Goal: Task Accomplishment & Management: Manage account settings

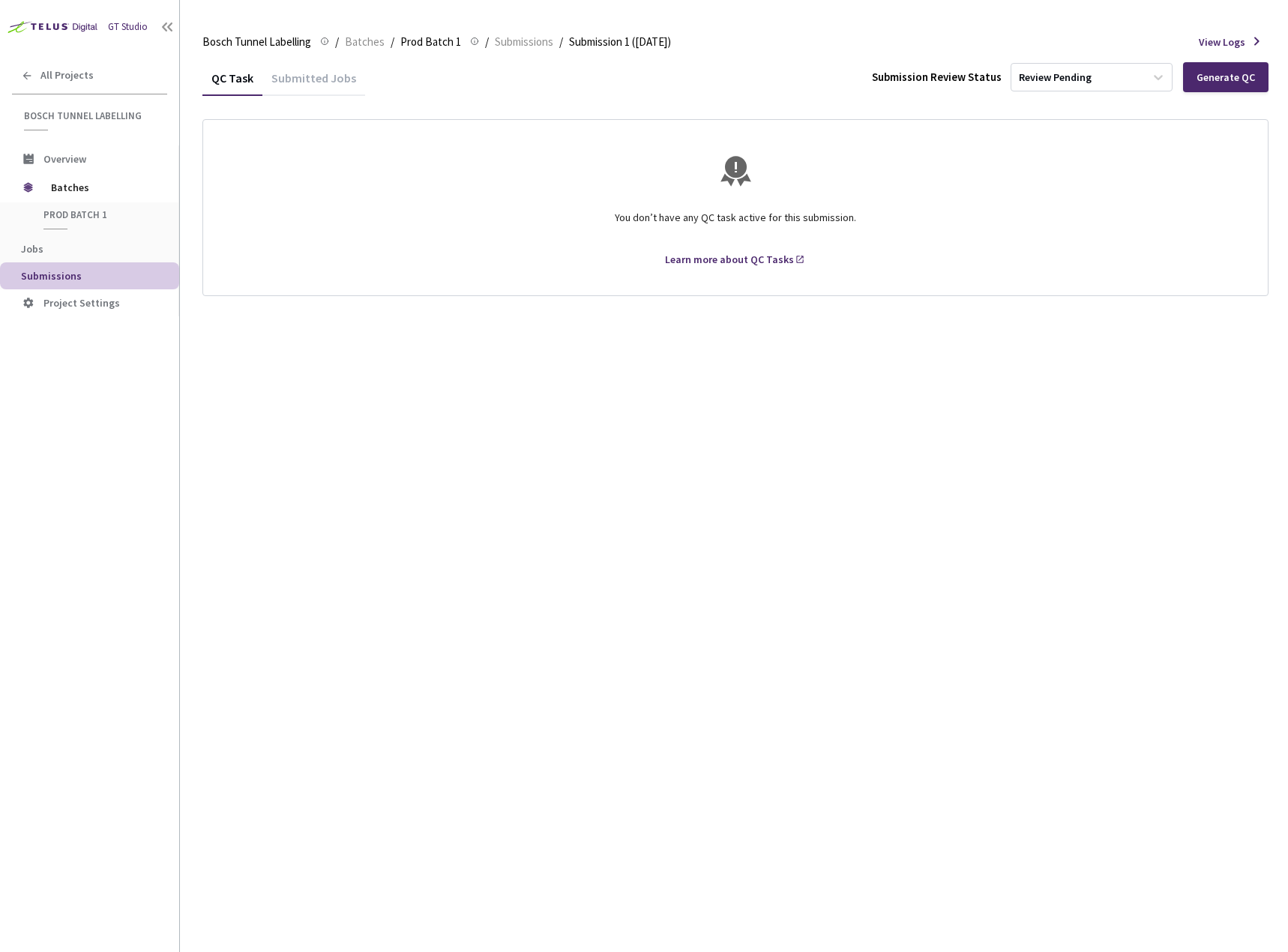
click at [322, 78] on div "Submitted Jobs" at bounding box center [313, 83] width 103 height 26
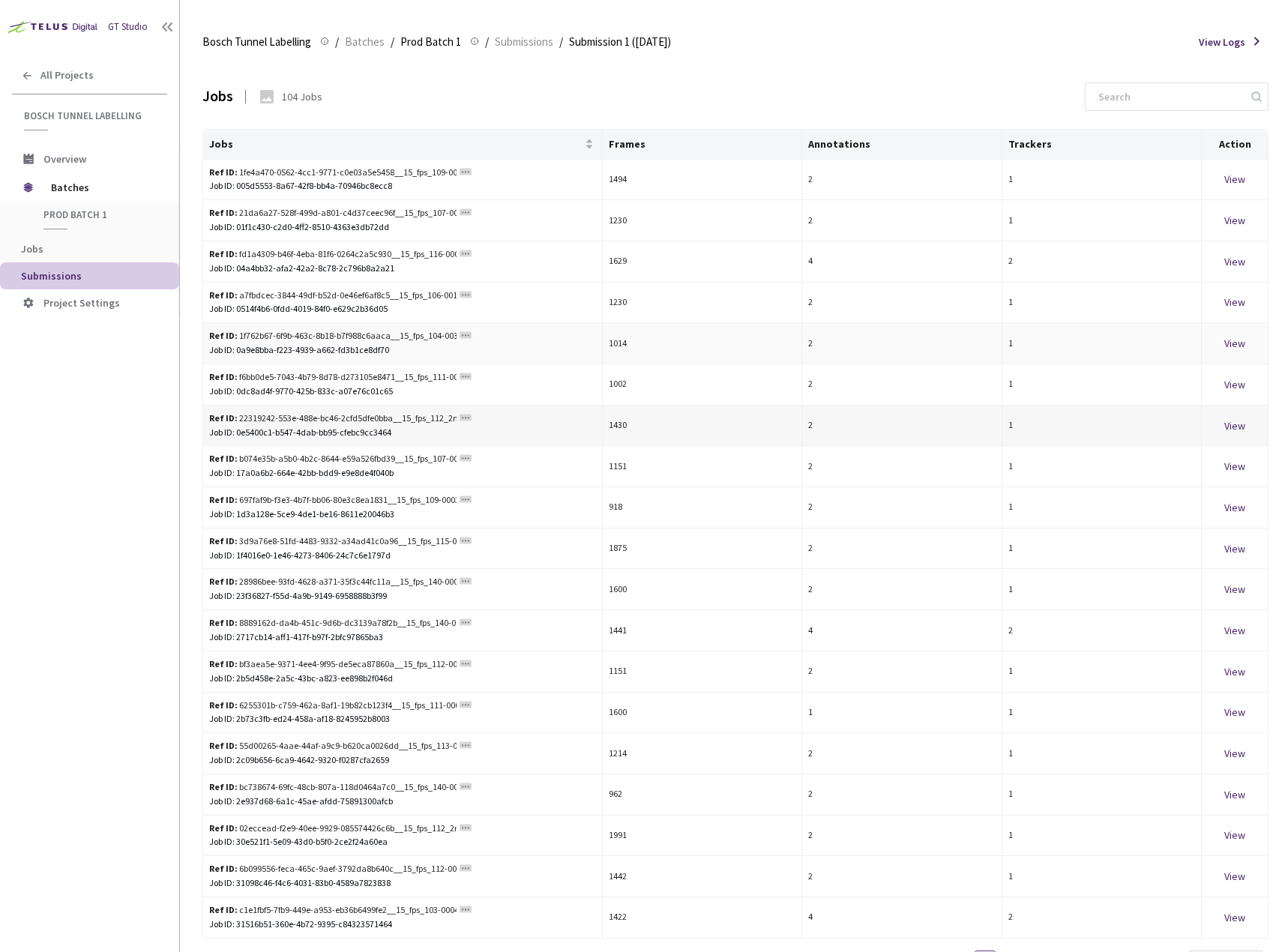
scroll to position [71, 0]
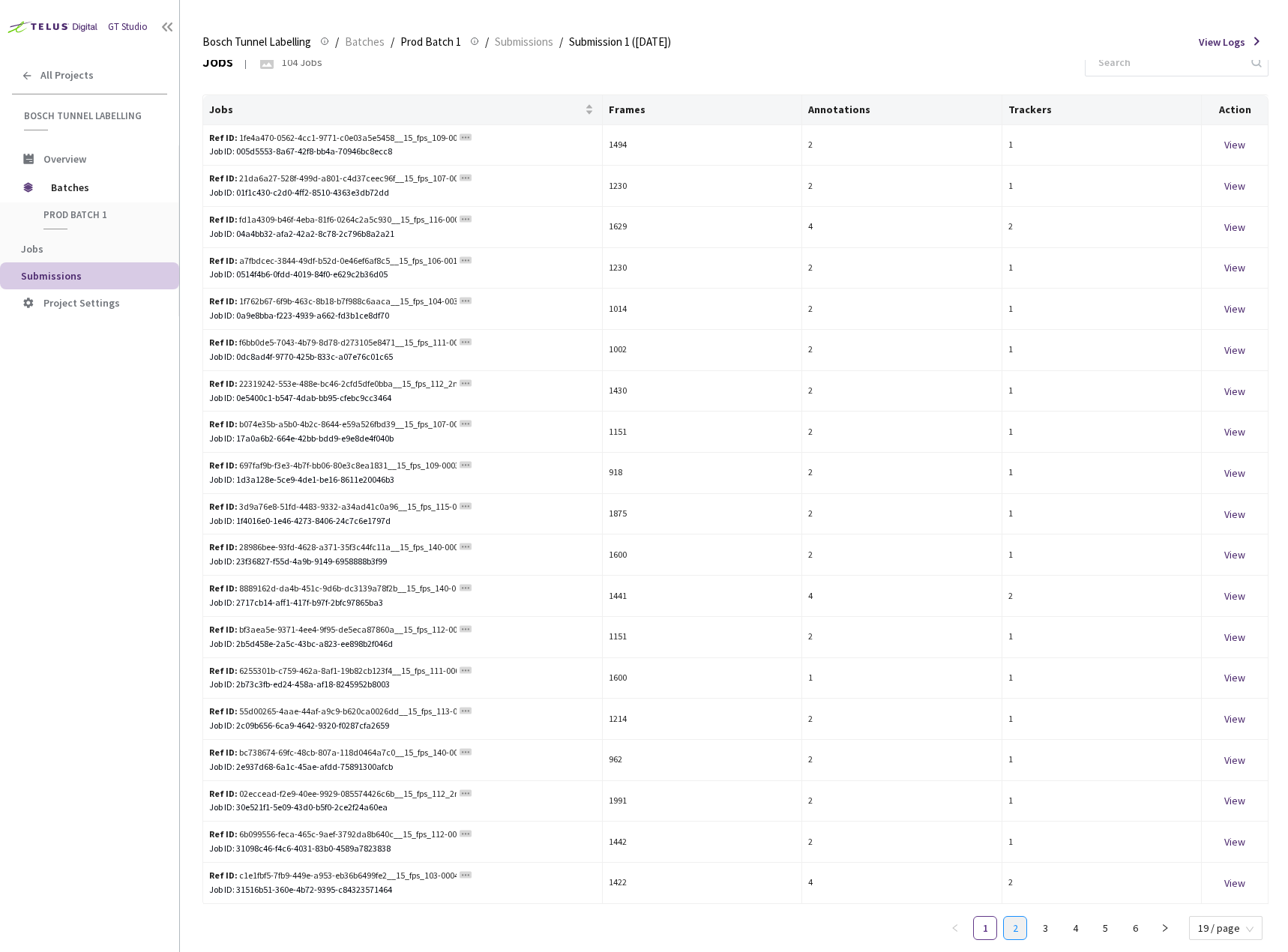
click at [1020, 933] on link "2" at bounding box center [1014, 928] width 22 height 22
click at [1053, 934] on link "3" at bounding box center [1045, 928] width 22 height 22
click at [1086, 935] on link "4" at bounding box center [1075, 928] width 22 height 22
click at [1110, 931] on link "5" at bounding box center [1105, 928] width 22 height 22
click at [1142, 934] on link "6" at bounding box center [1134, 928] width 22 height 22
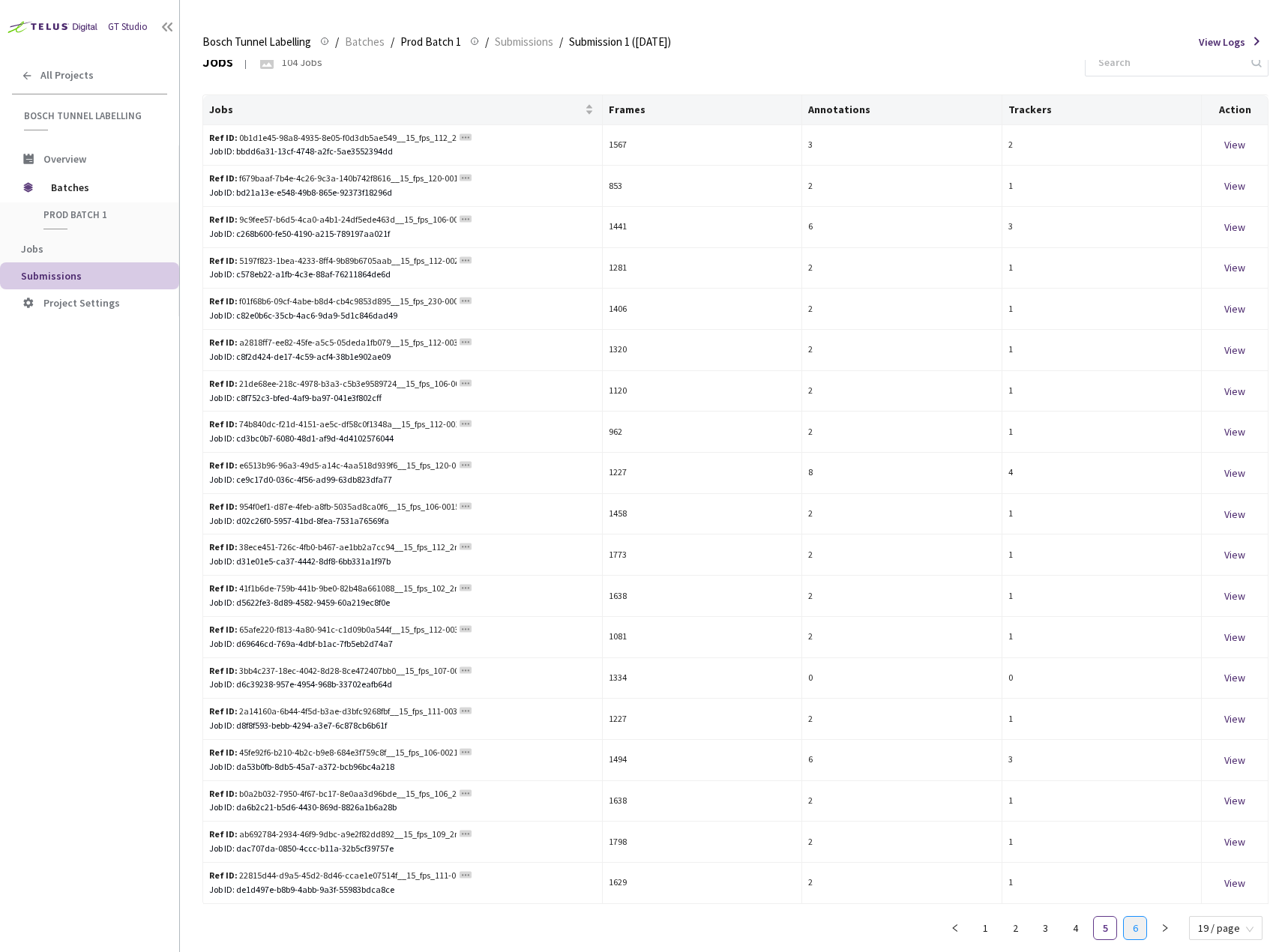
scroll to position [0, 0]
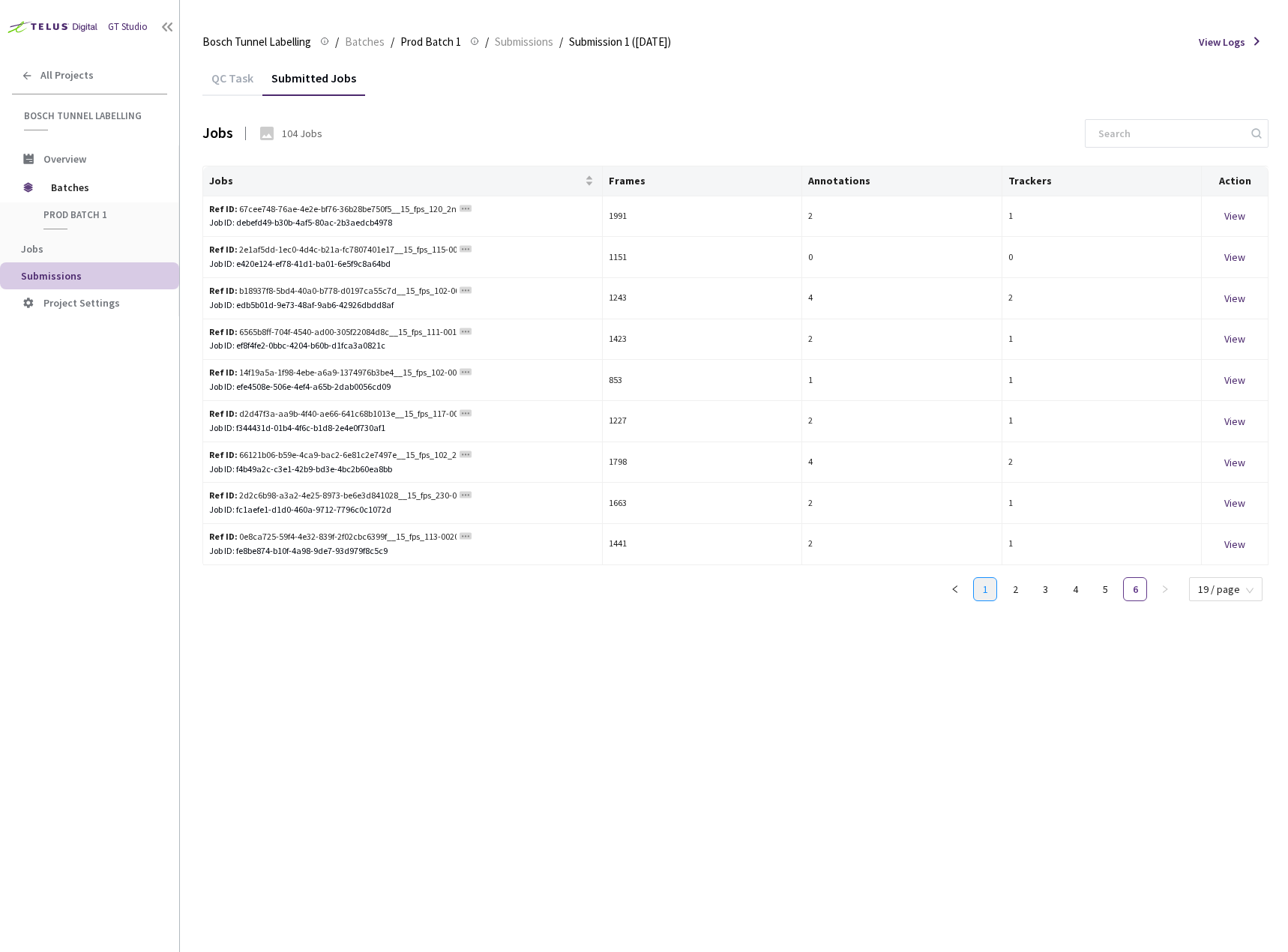
click at [993, 584] on link "1" at bounding box center [985, 588] width 22 height 22
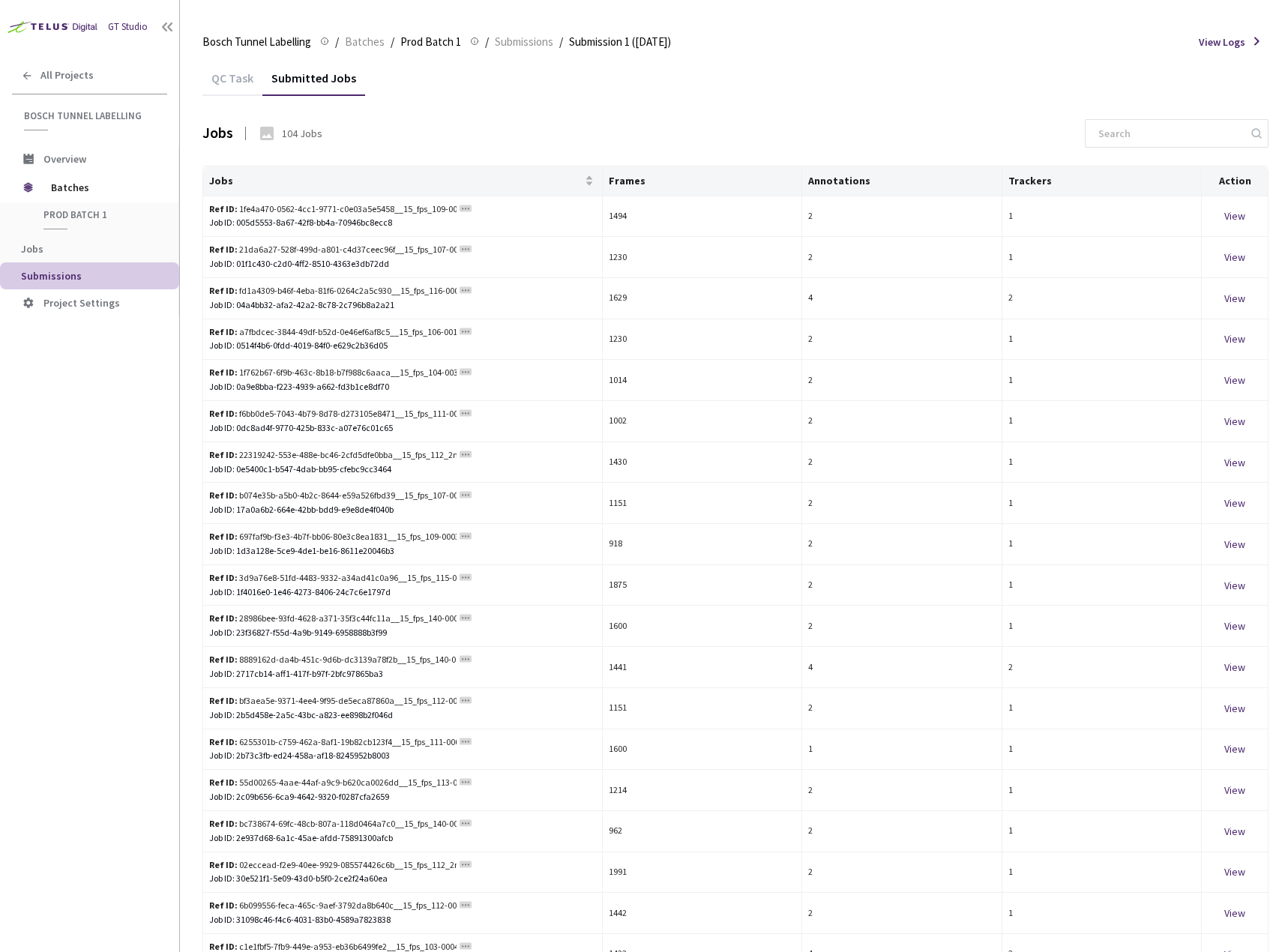
click at [242, 80] on div "QC Task" at bounding box center [232, 83] width 60 height 26
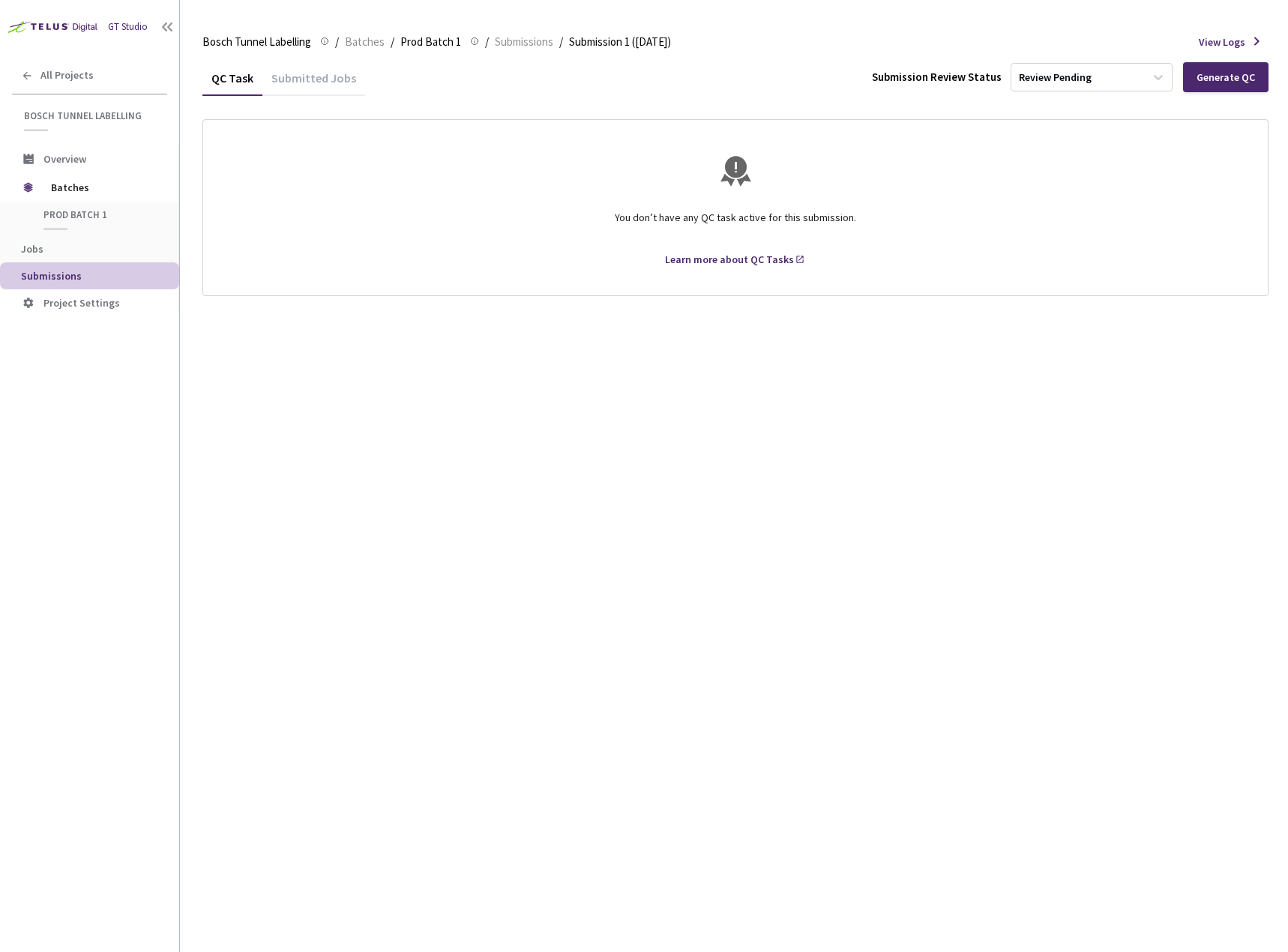
click at [300, 92] on div "Submitted Jobs" at bounding box center [313, 83] width 103 height 26
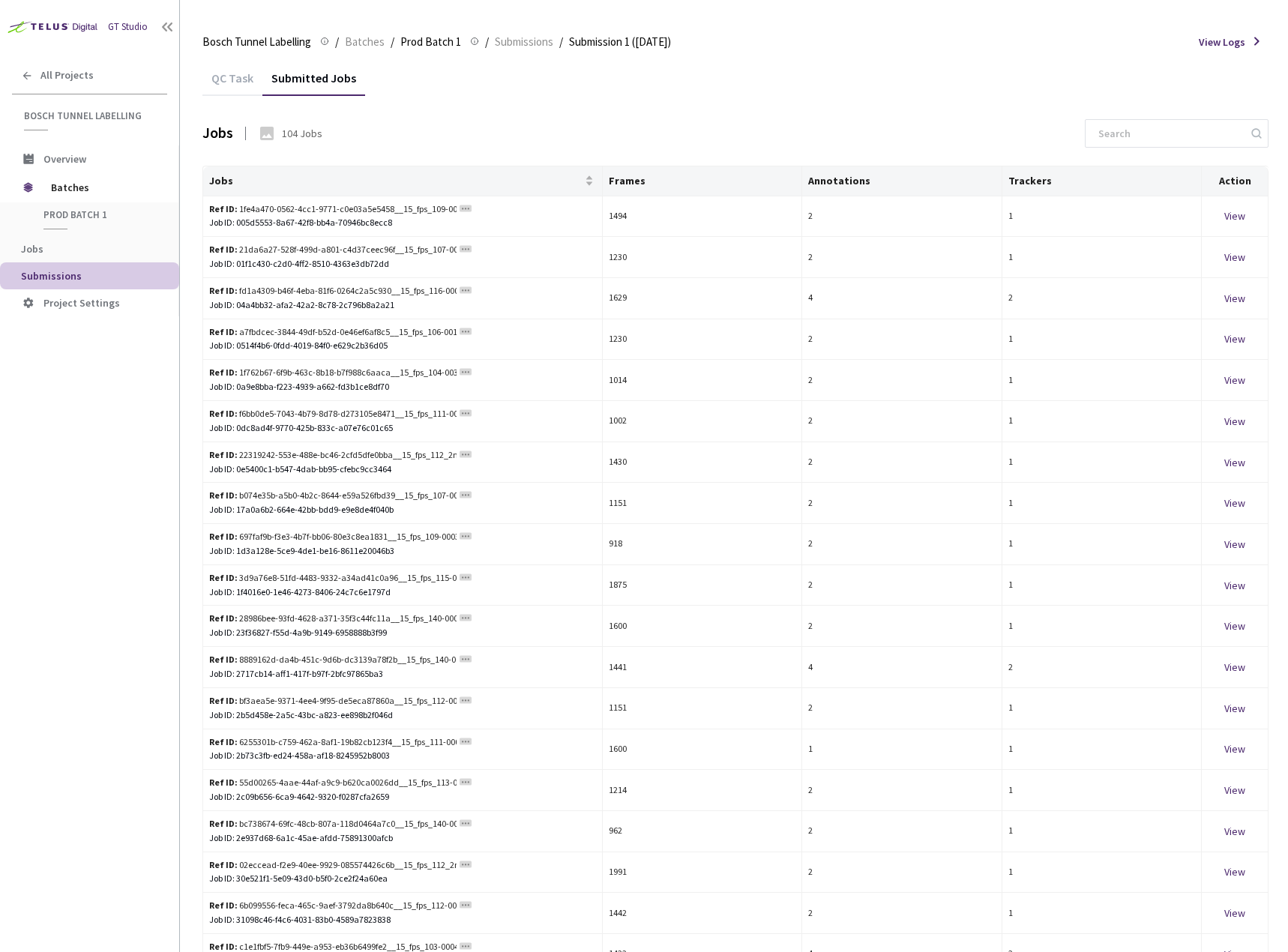
click at [310, 139] on div "104 Jobs" at bounding box center [302, 133] width 40 height 15
click at [231, 135] on div "Jobs" at bounding box center [218, 132] width 31 height 22
click at [523, 46] on span "Submissions" at bounding box center [524, 41] width 59 height 18
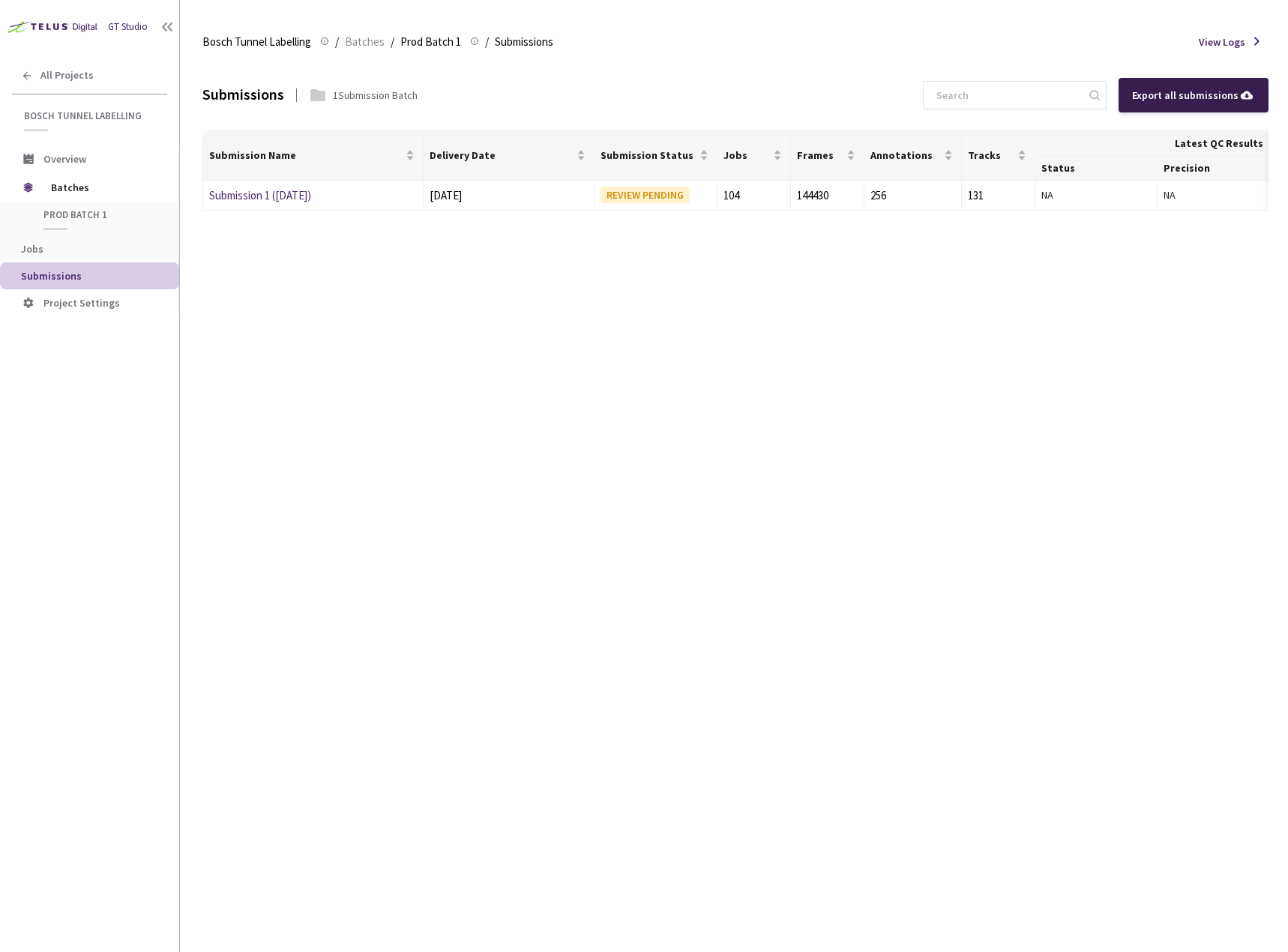
click at [1173, 95] on div "Export all submissions" at bounding box center [1194, 95] width 123 height 16
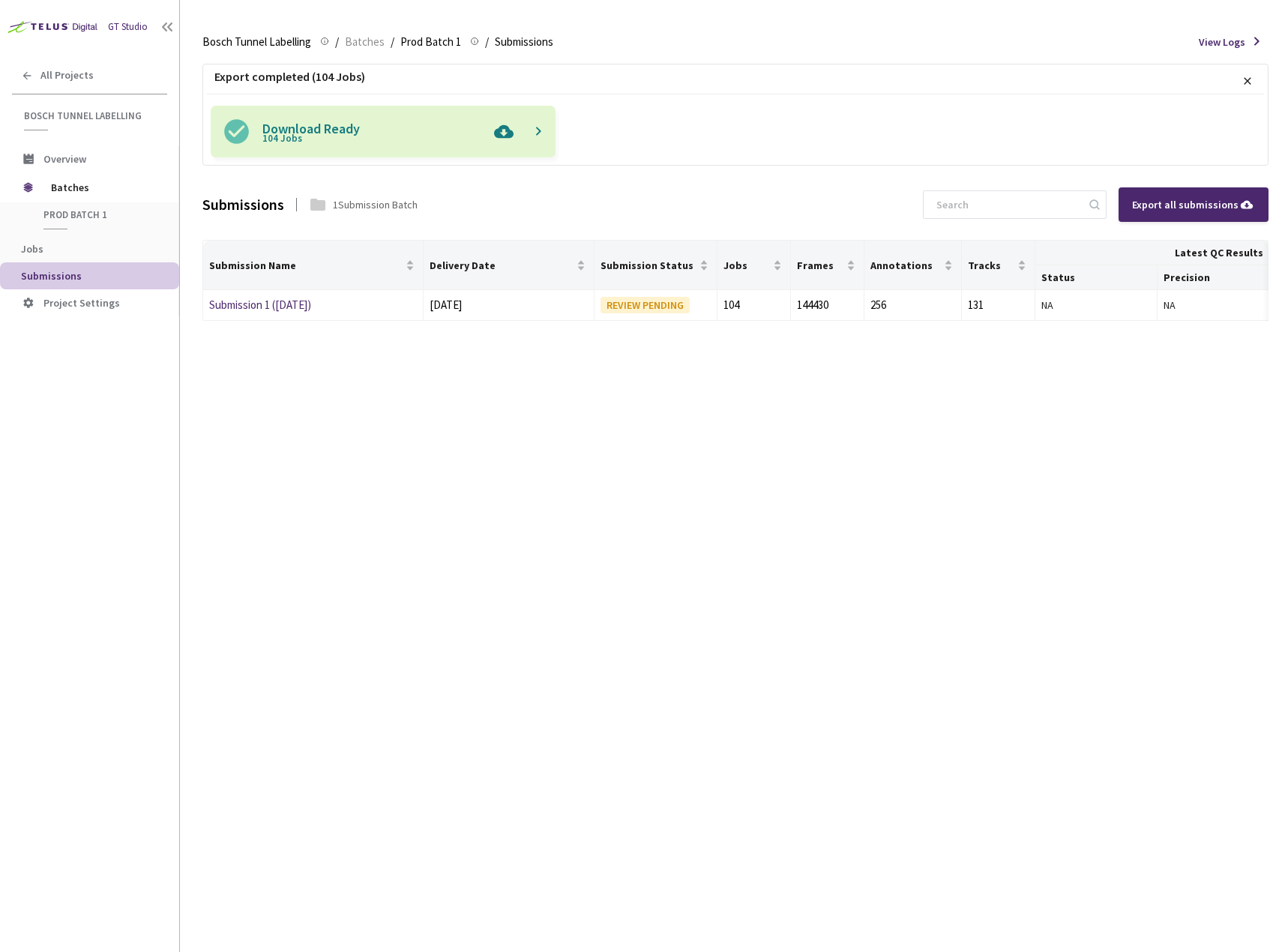
click at [506, 132] on img at bounding box center [504, 131] width 35 height 52
